Goal: Task Accomplishment & Management: Manage account settings

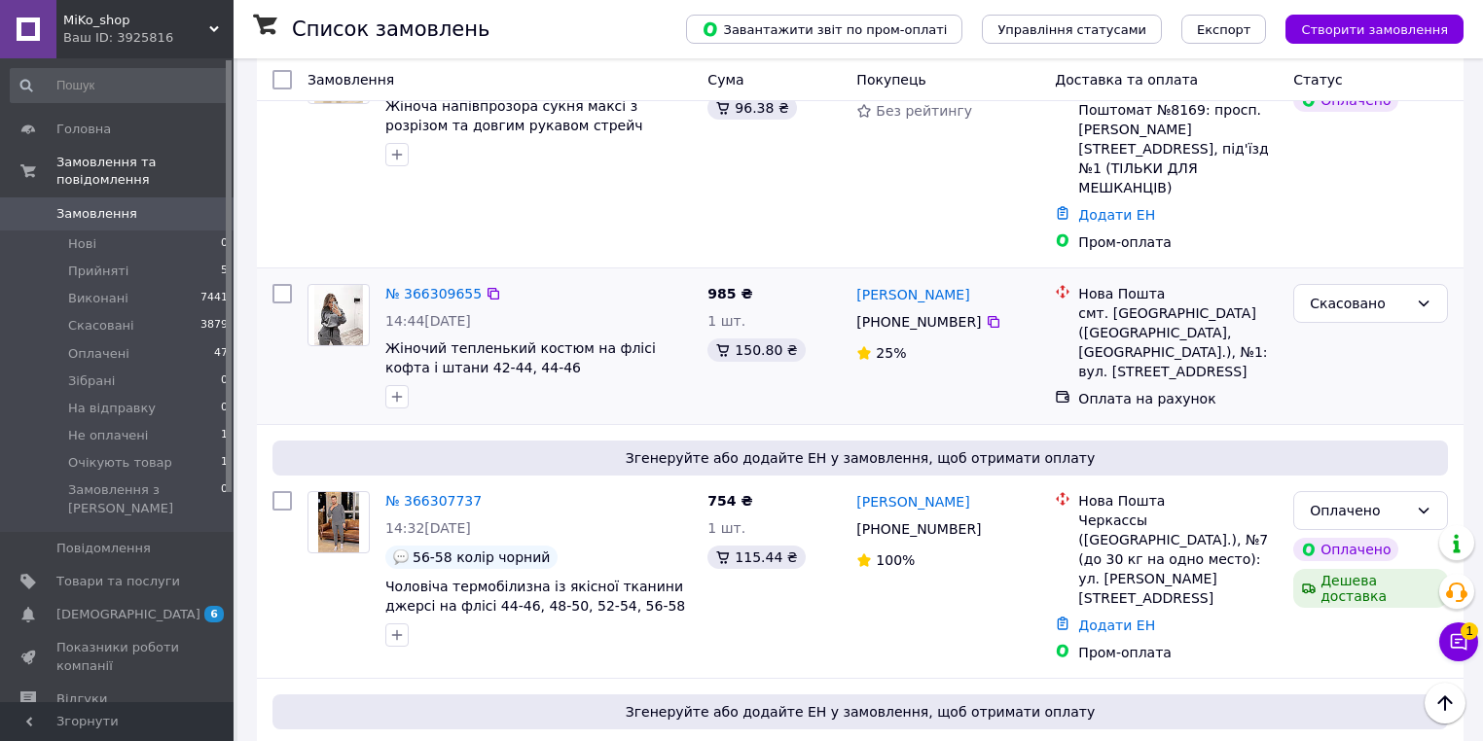
scroll to position [623, 0]
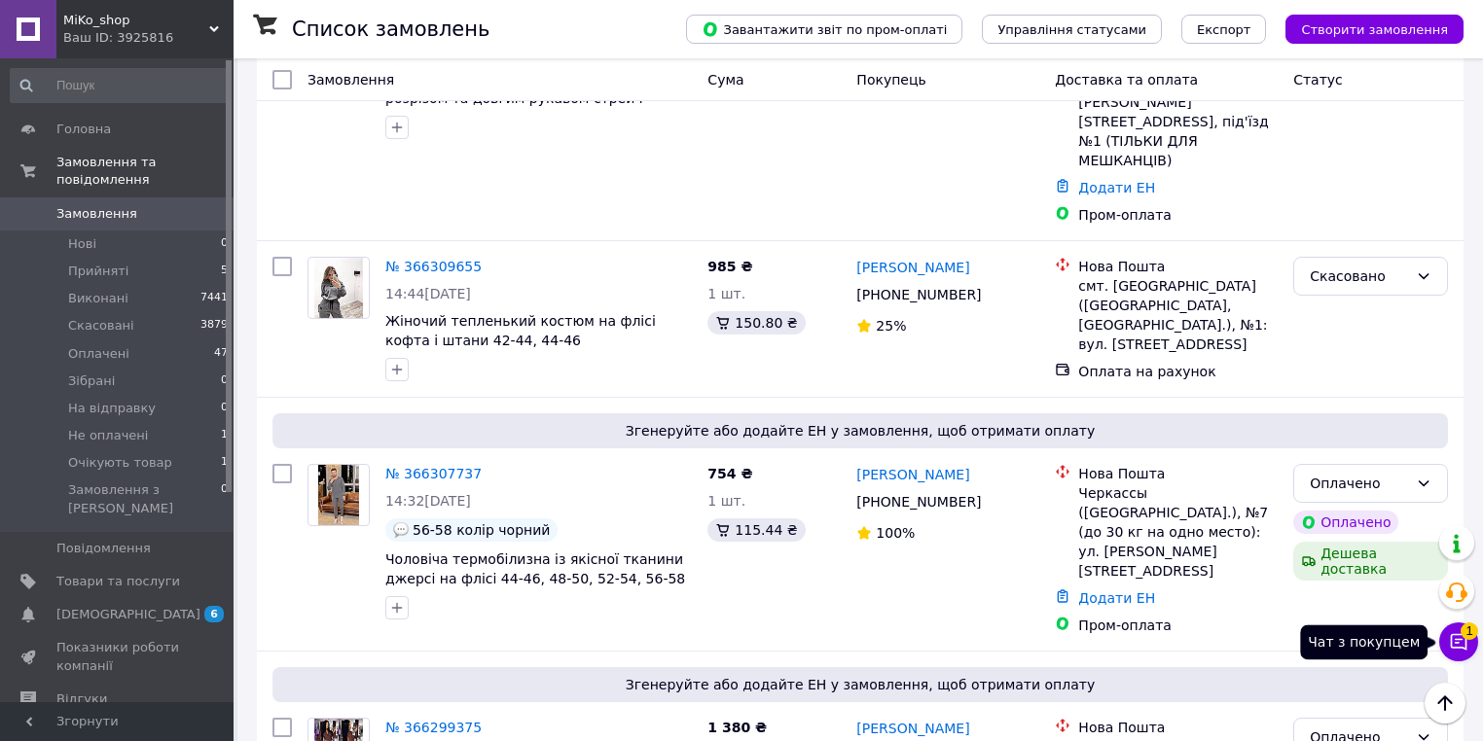
click at [1472, 650] on button "Чат з покупцем 1" at bounding box center [1458, 642] width 39 height 39
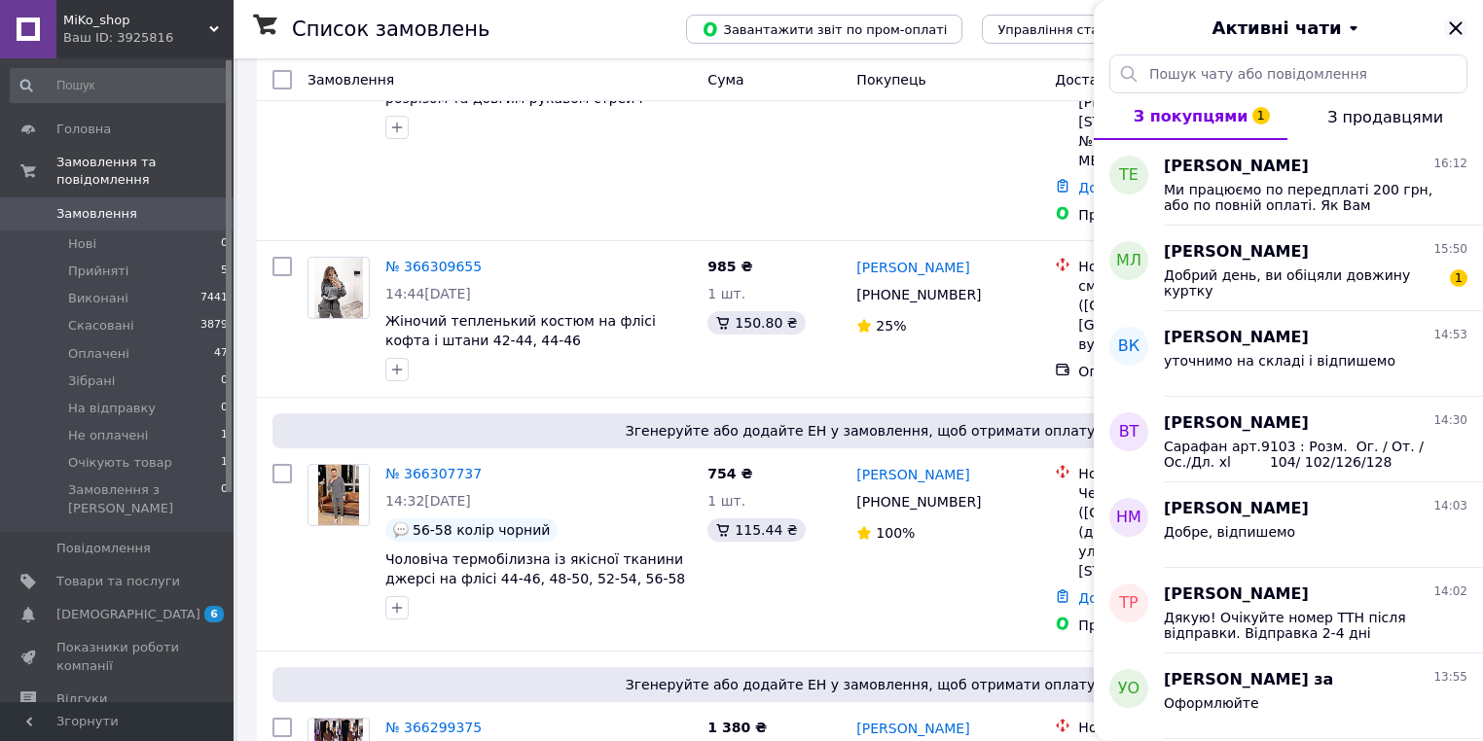
click at [1453, 31] on icon "Закрити" at bounding box center [1455, 27] width 13 height 13
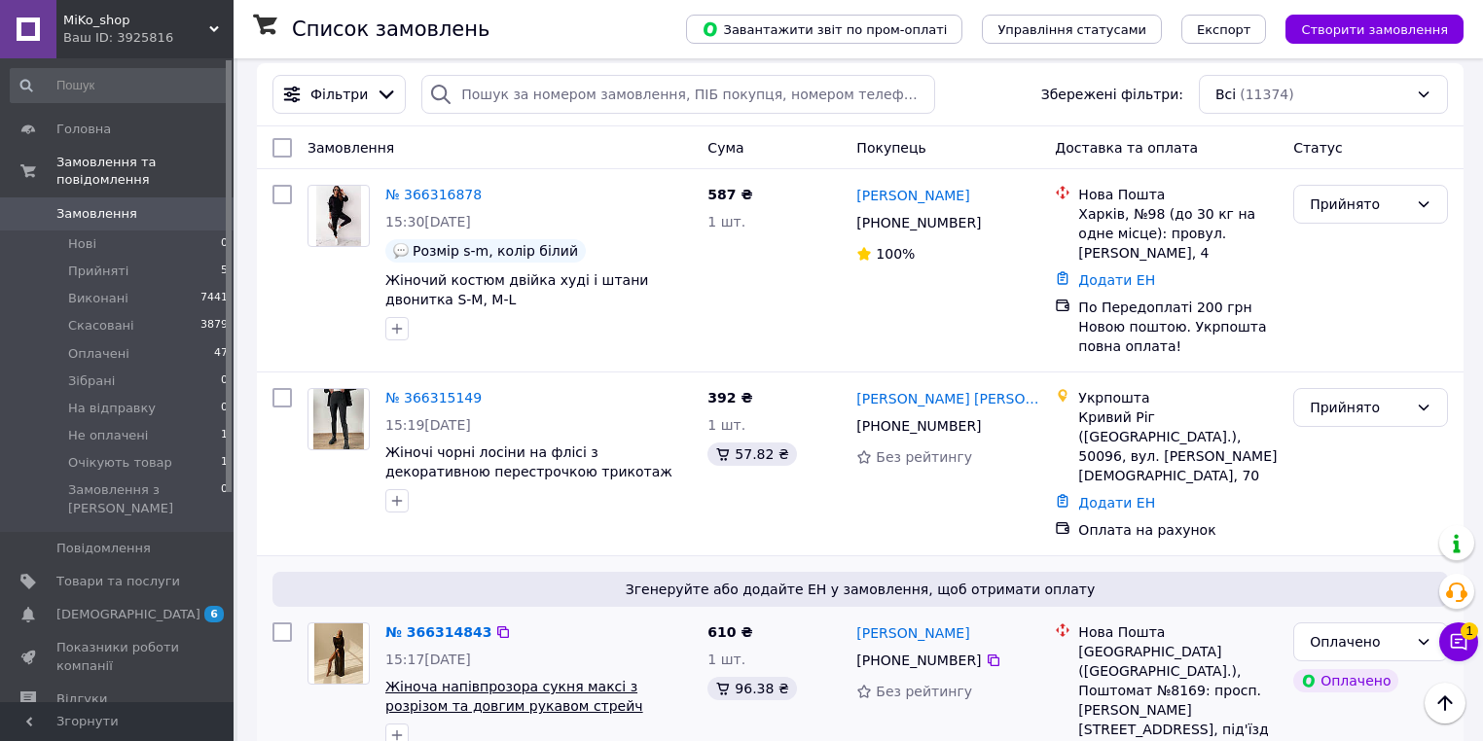
scroll to position [0, 0]
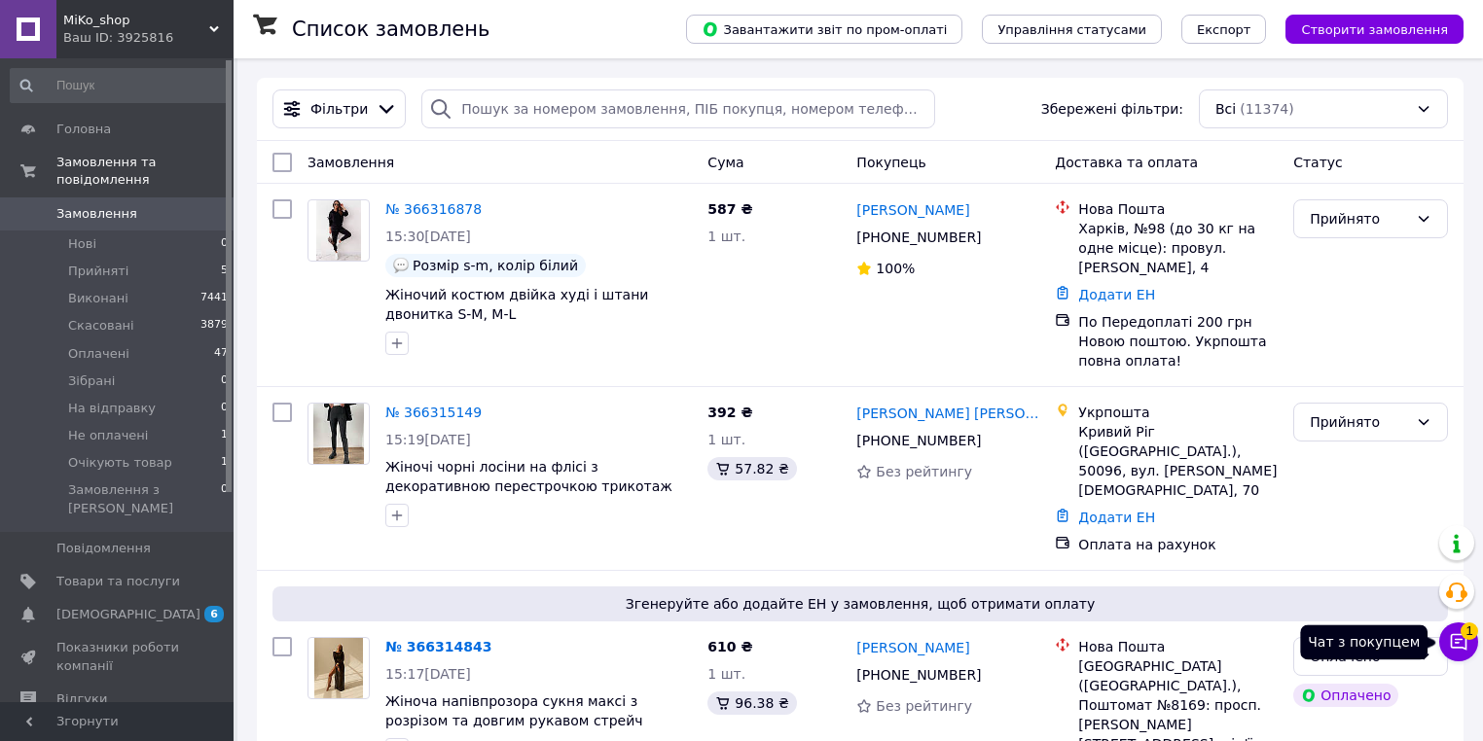
click at [1452, 637] on icon at bounding box center [1459, 642] width 17 height 17
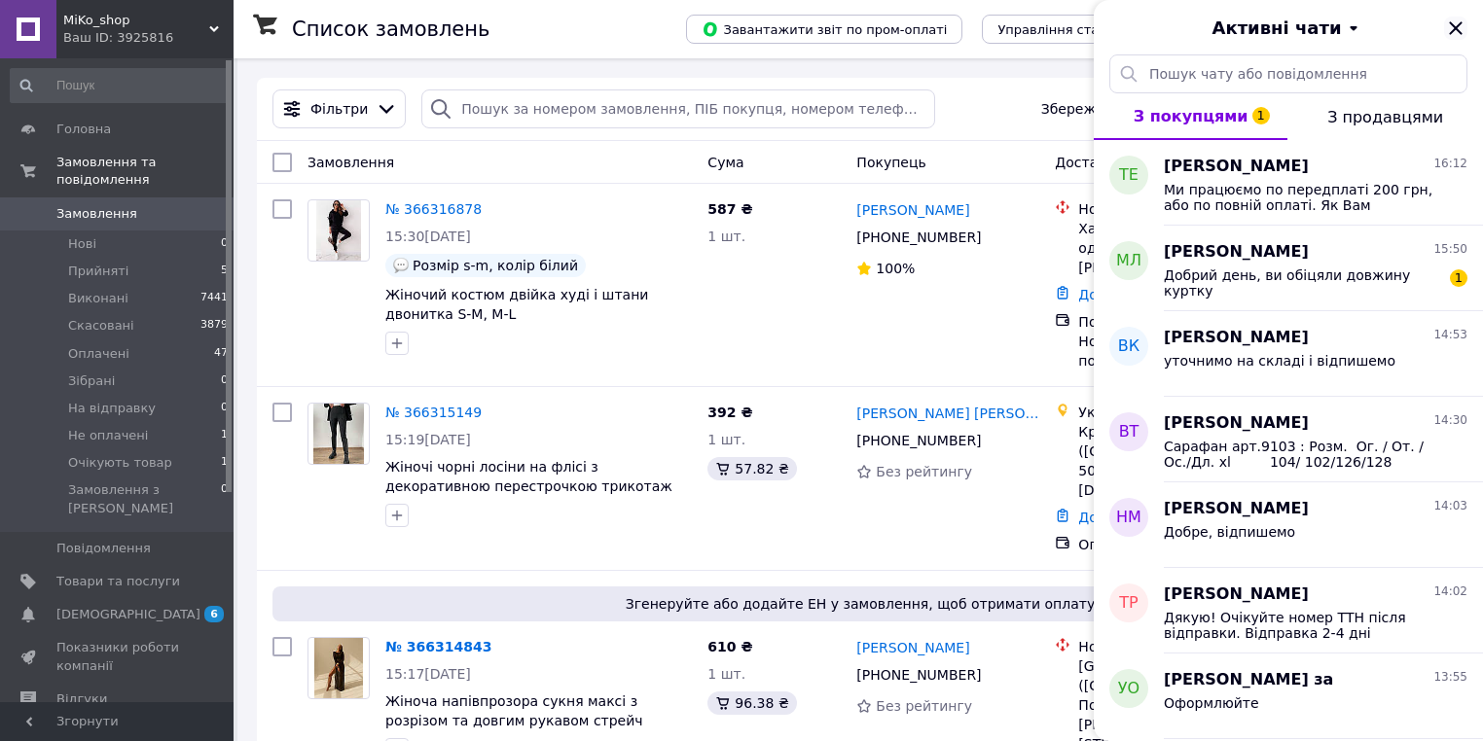
click at [1456, 26] on icon "Закрити" at bounding box center [1455, 28] width 23 height 23
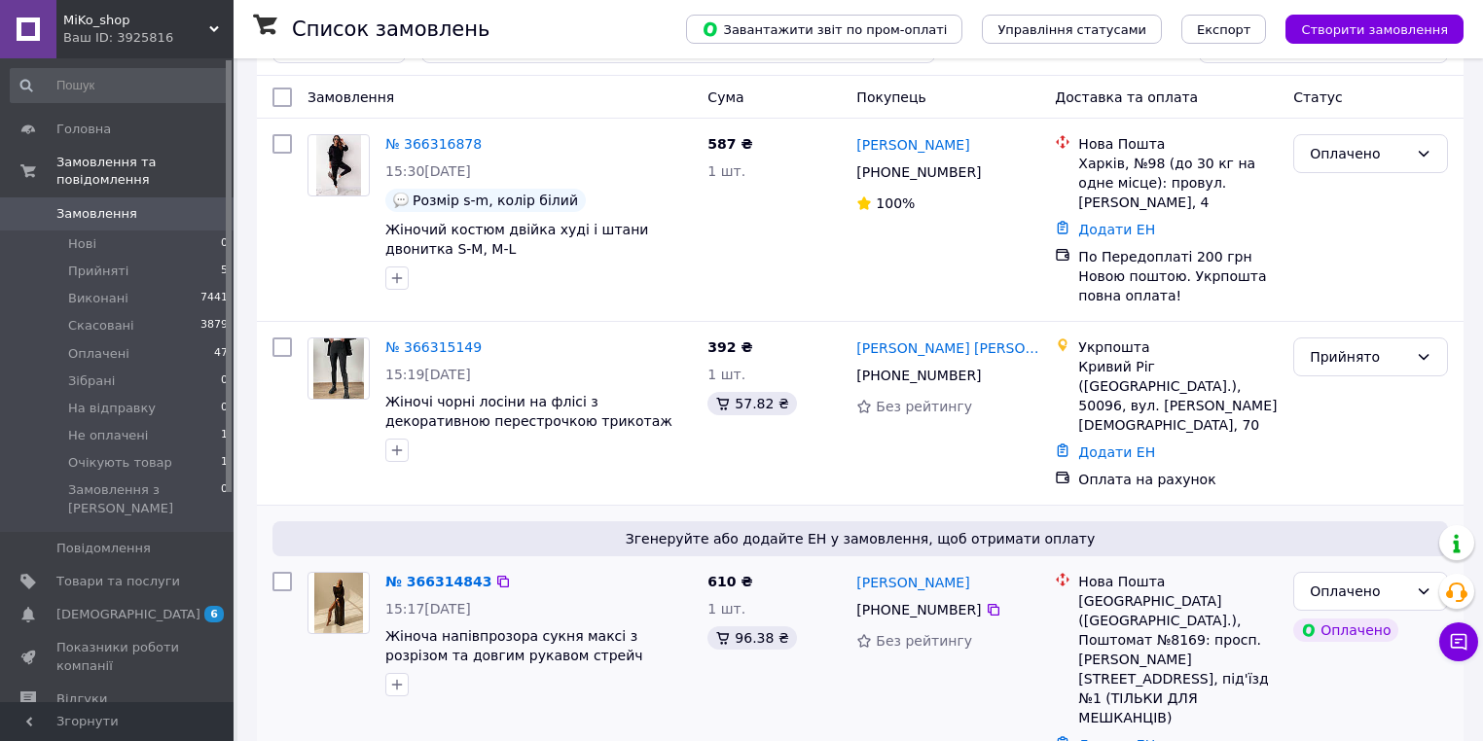
scroll to position [156, 0]
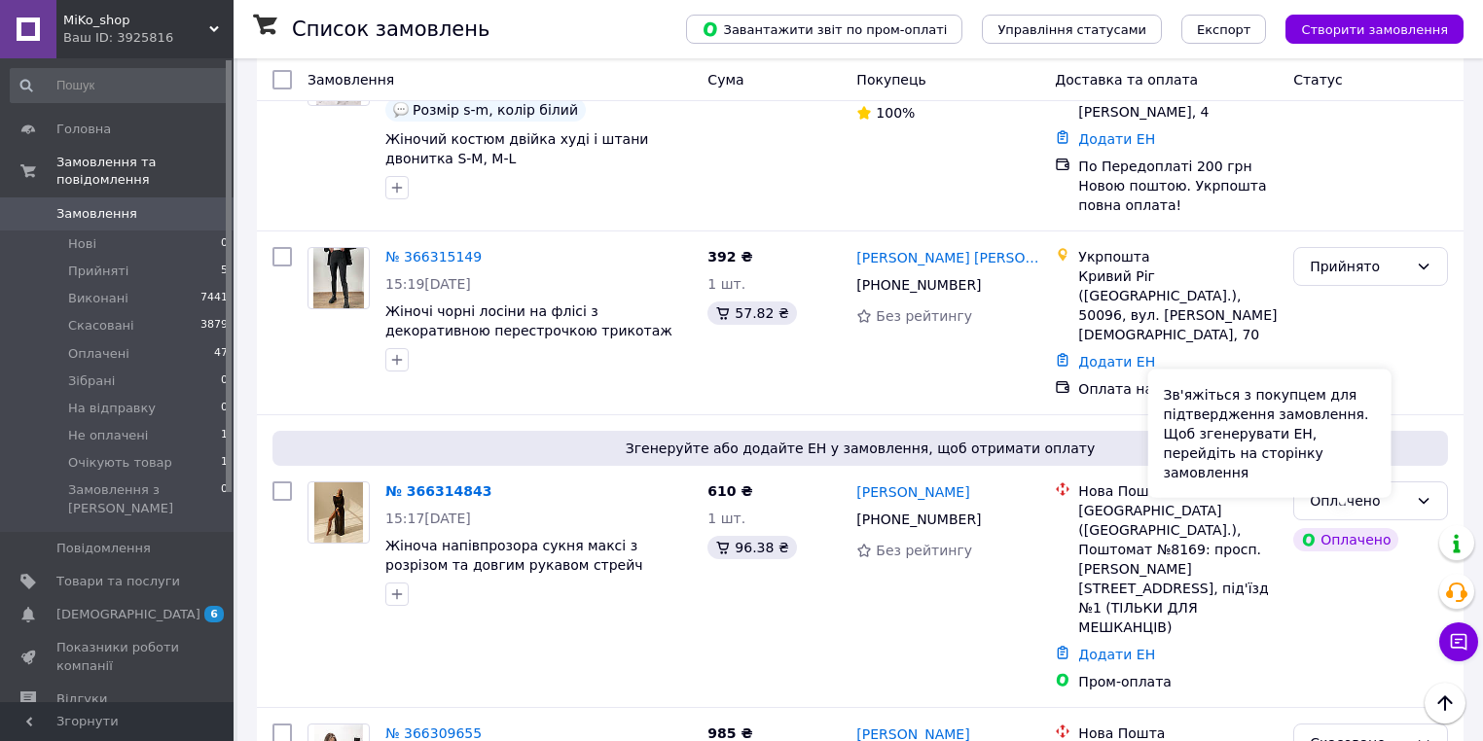
click at [1386, 471] on div "Зв'яжіться з покупцем для підтвердження замовлення. Щоб згенерувати ЕН, перейді…" at bounding box center [1269, 434] width 243 height 128
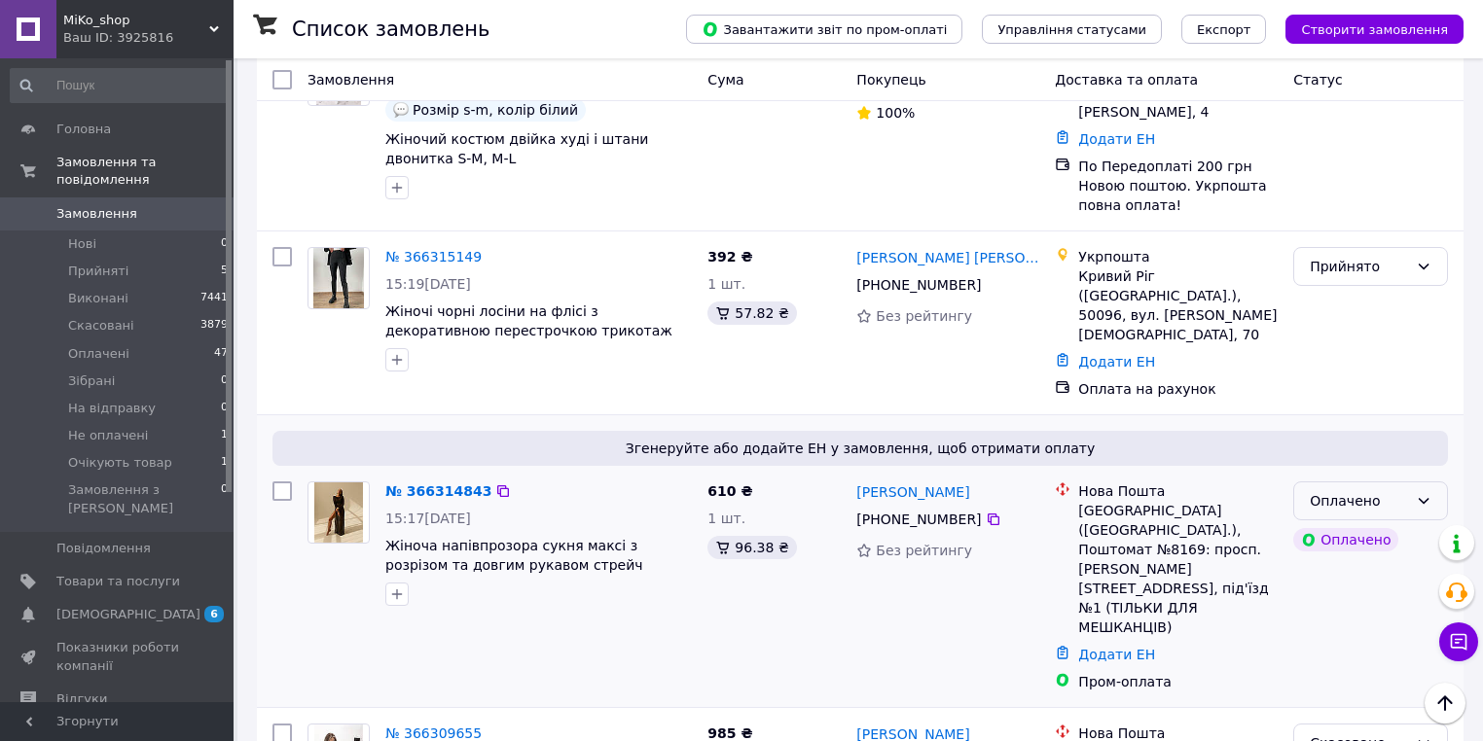
click at [1430, 493] on icon at bounding box center [1424, 501] width 16 height 16
click at [1350, 624] on li "Зібрані" at bounding box center [1370, 628] width 153 height 35
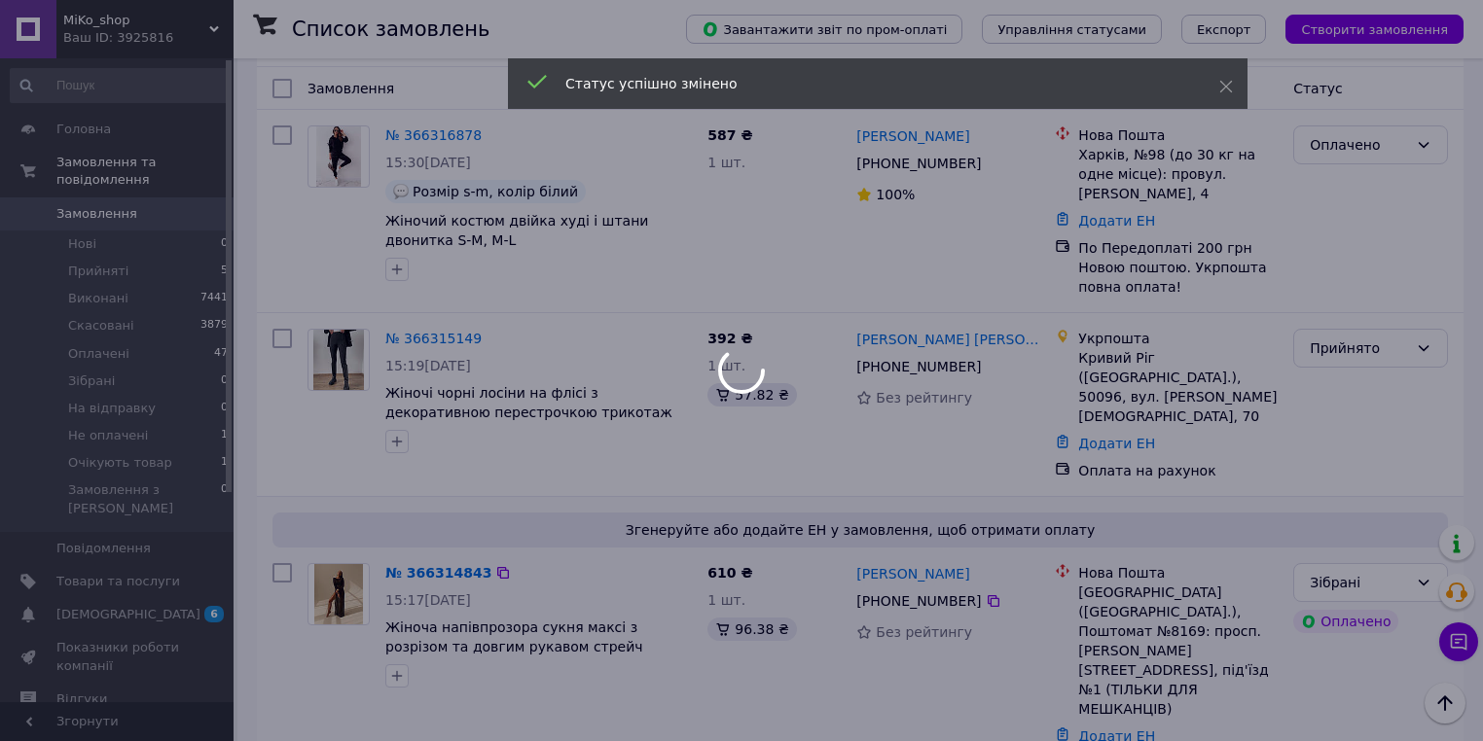
scroll to position [0, 0]
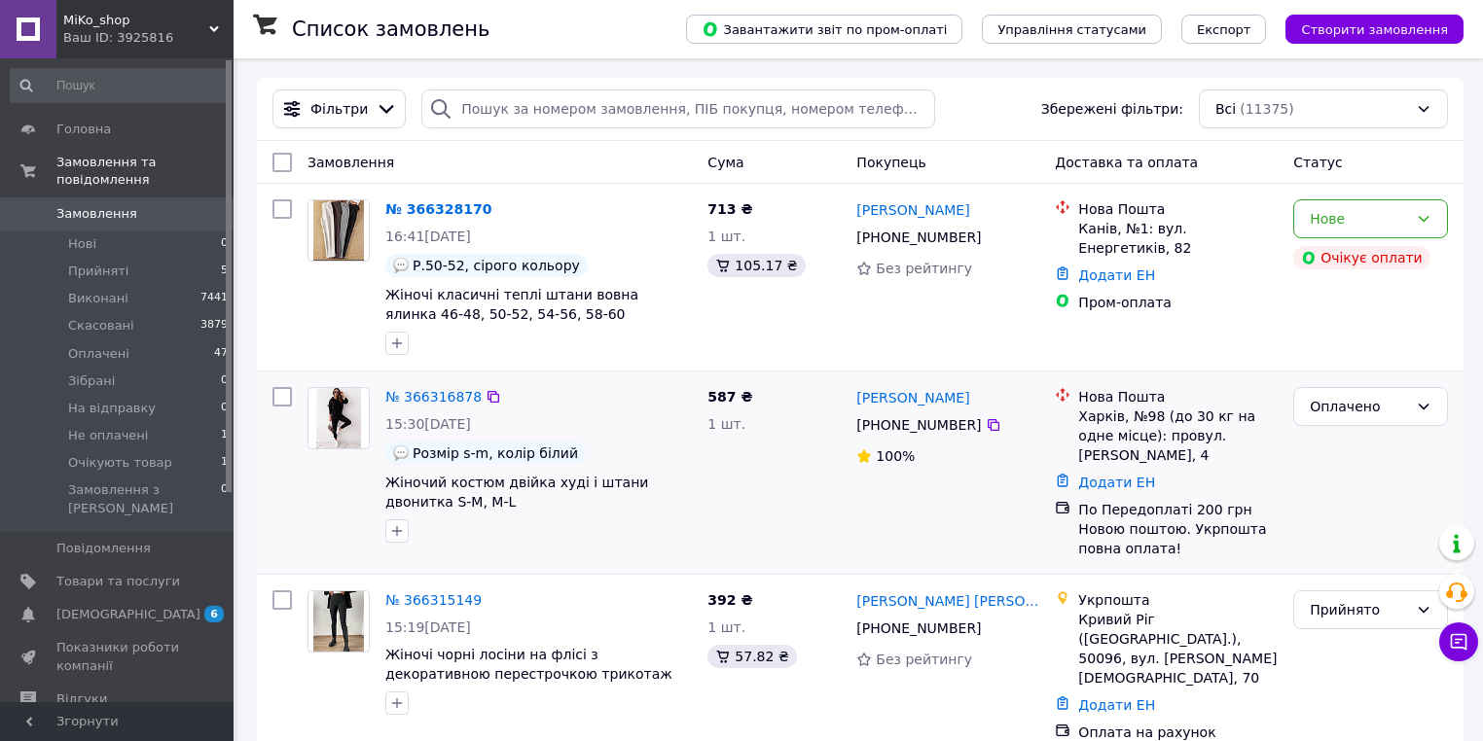
drag, startPoint x: 200, startPoint y: 281, endPoint x: 689, endPoint y: 454, distance: 518.2
click at [200, 290] on span "7441" at bounding box center [213, 299] width 27 height 18
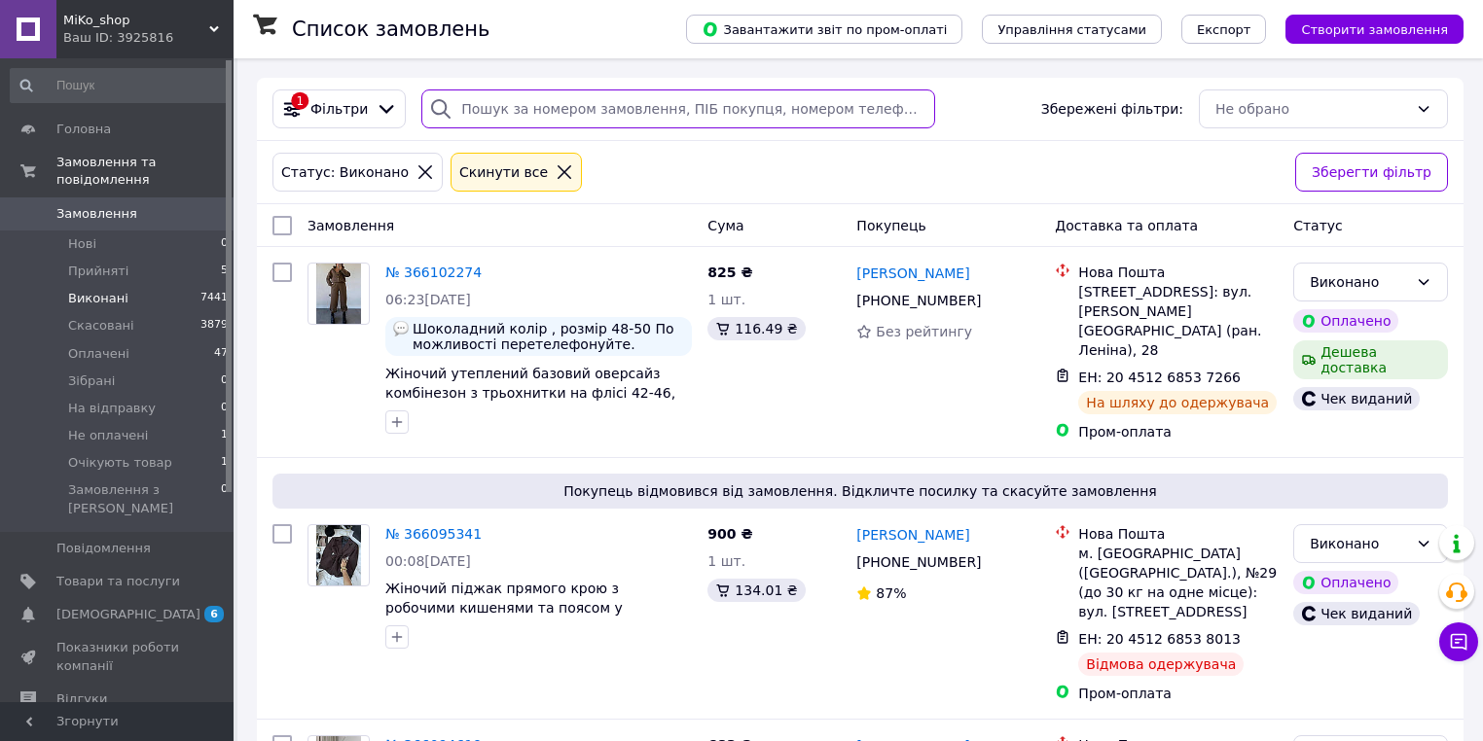
click at [464, 109] on input "search" at bounding box center [678, 109] width 514 height 39
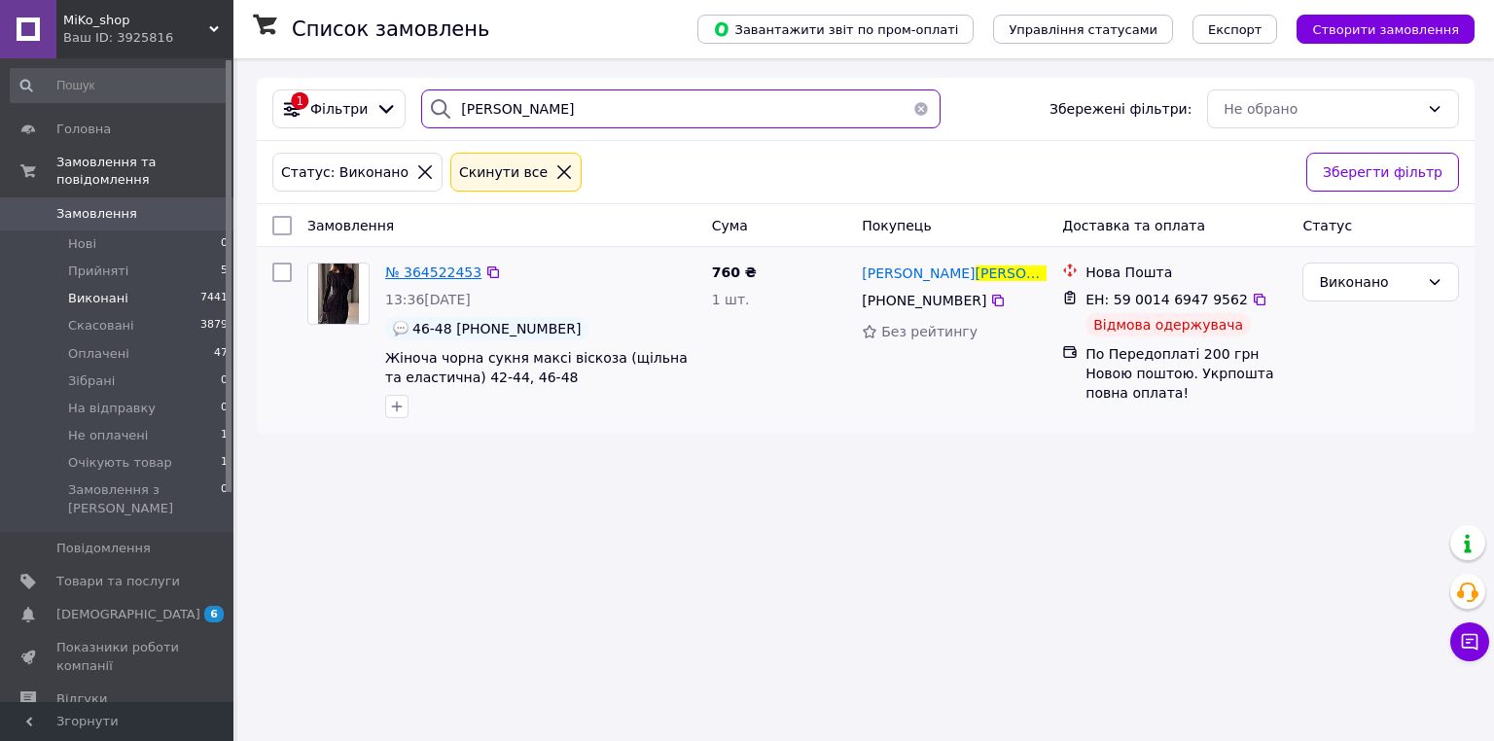
type input "масник"
click at [440, 270] on span "№ 364522453" at bounding box center [433, 273] width 96 height 16
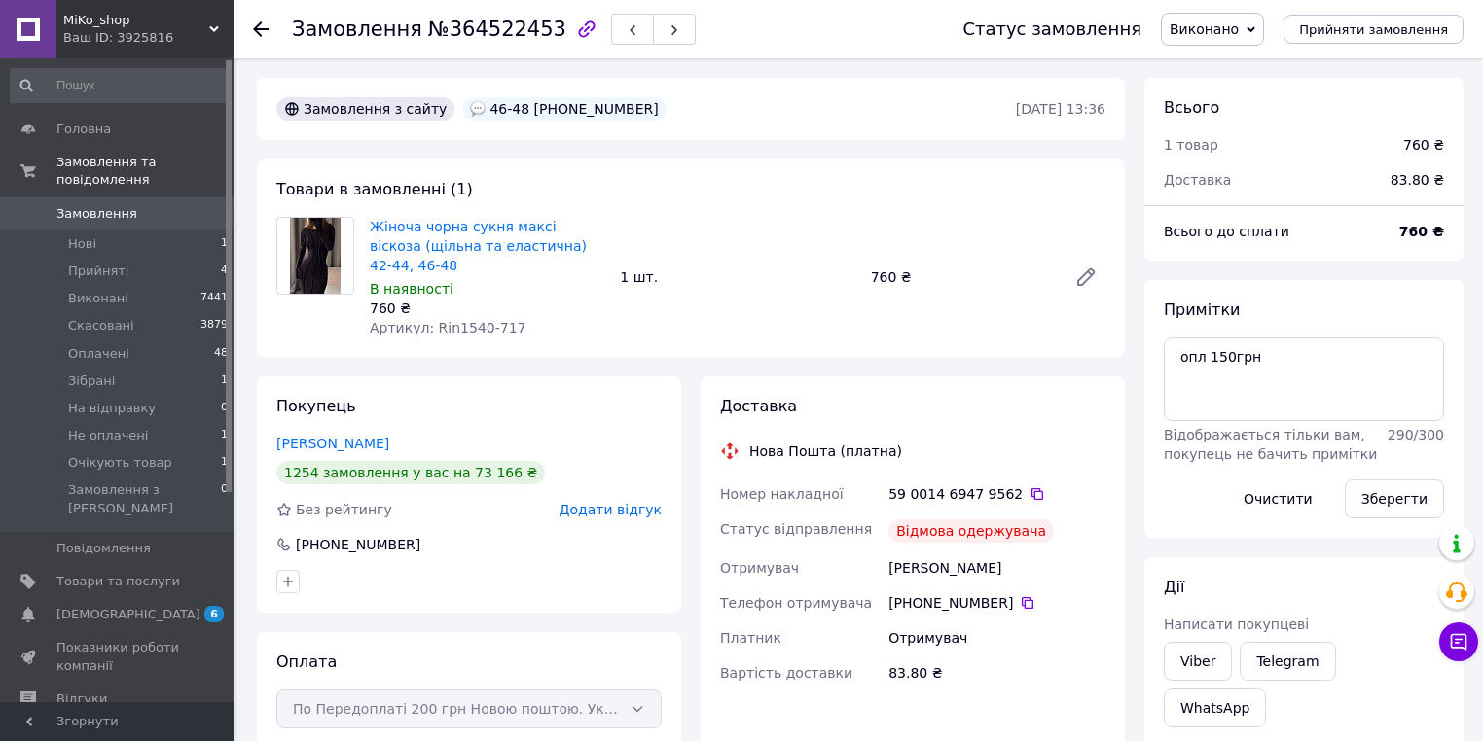
scroll to position [90, 0]
click at [580, 105] on div "46-48 +380976885721" at bounding box center [563, 108] width 203 height 23
copy div "380976885721"
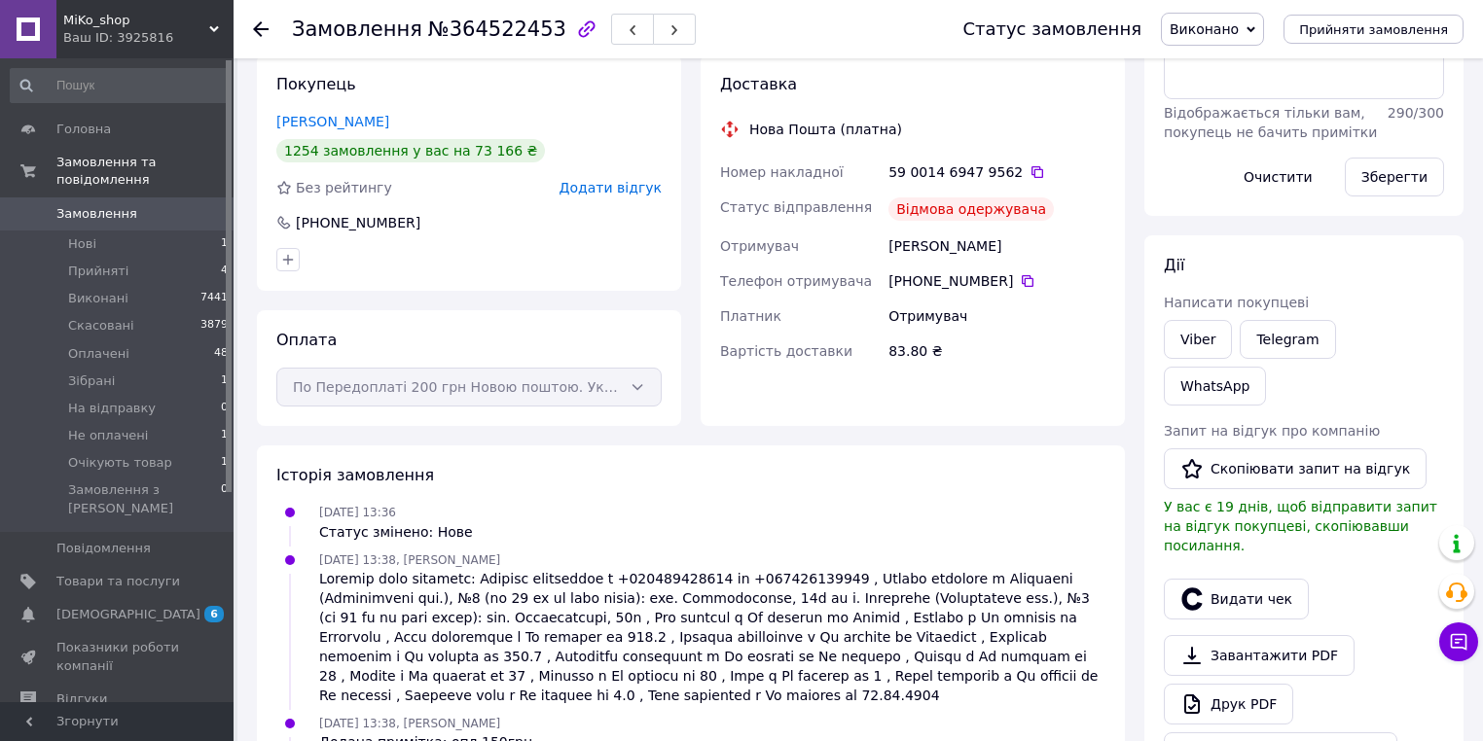
scroll to position [467, 0]
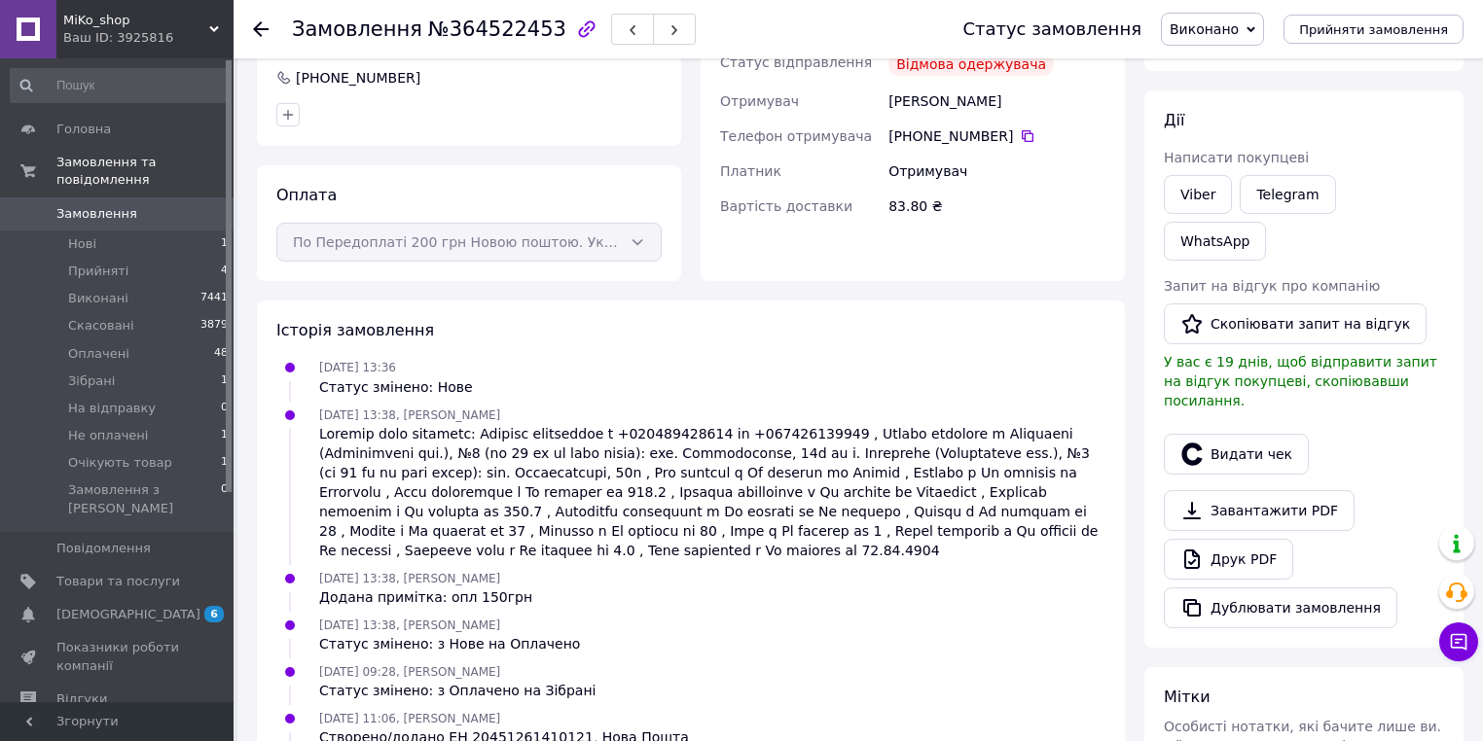
drag, startPoint x: 196, startPoint y: 187, endPoint x: 743, endPoint y: 278, distance: 555.4
click at [195, 205] on span "0" at bounding box center [207, 214] width 54 height 18
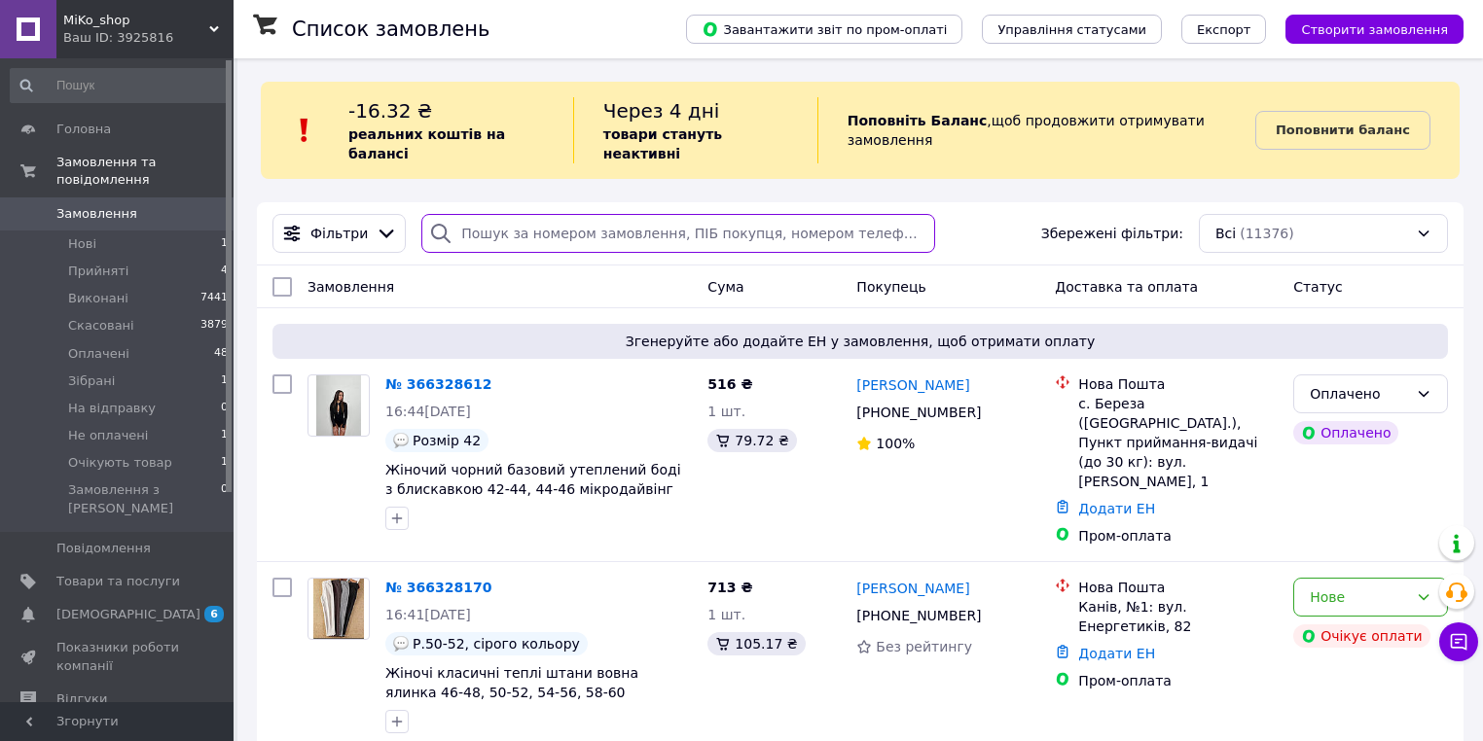
click at [774, 214] on input "search" at bounding box center [678, 233] width 514 height 39
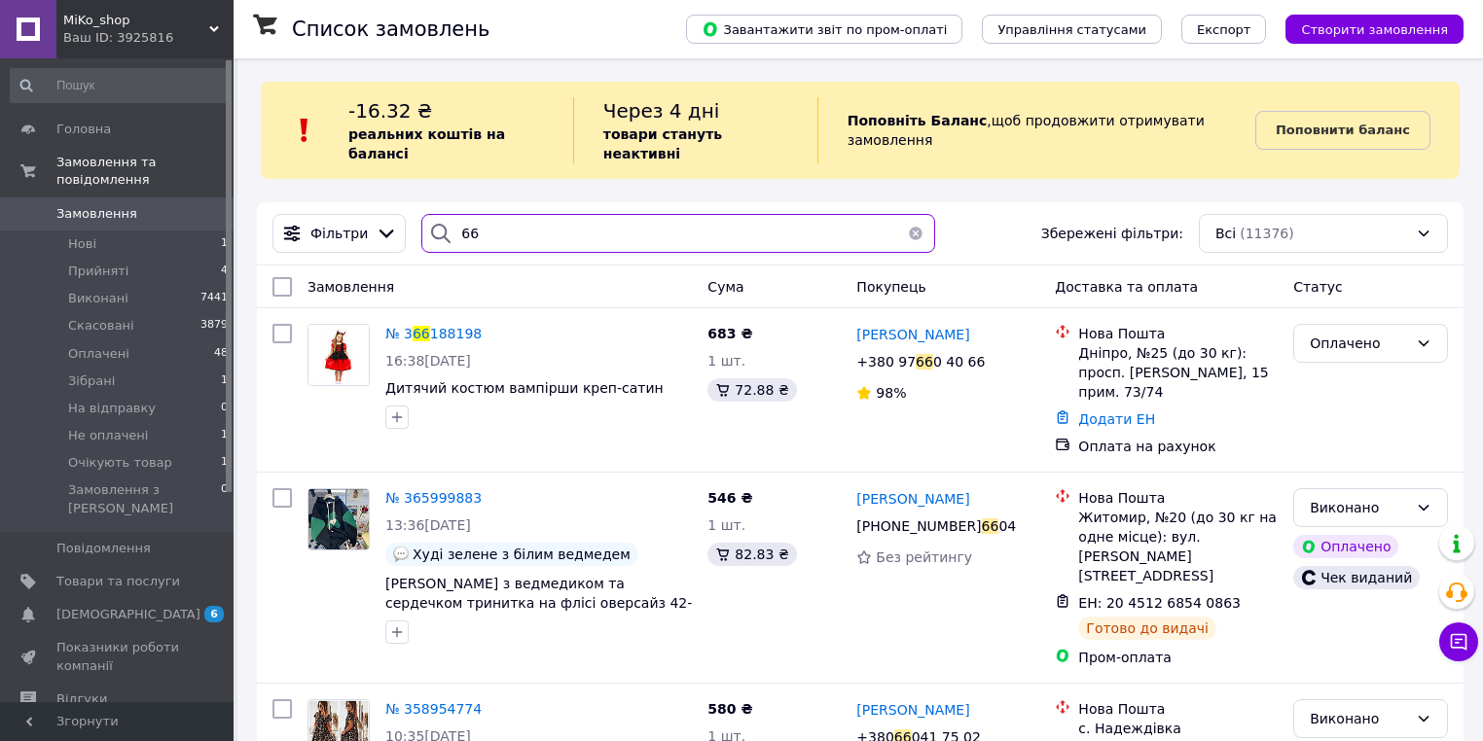
type input "6"
